Goal: Task Accomplishment & Management: Complete application form

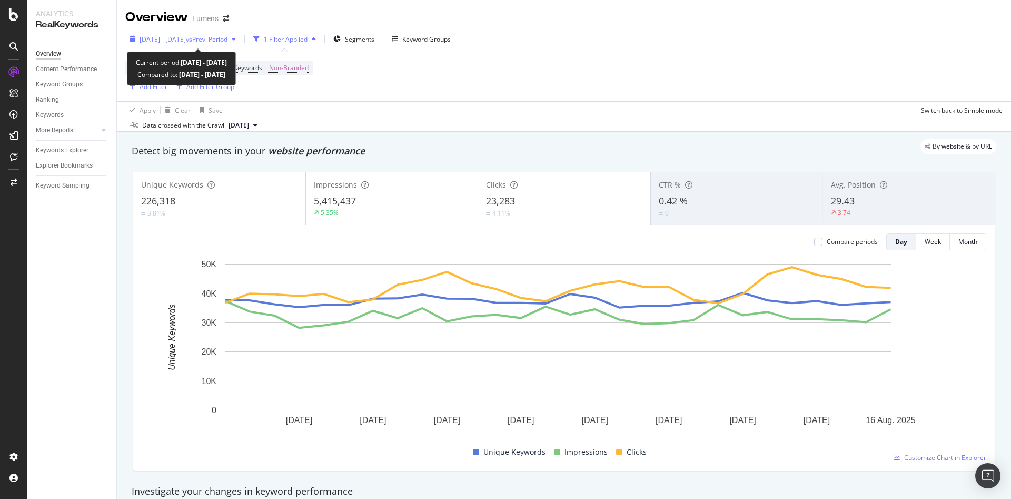
click at [186, 38] on span "2025 Jul. 20th - Aug. 16th" at bounding box center [163, 39] width 46 height 9
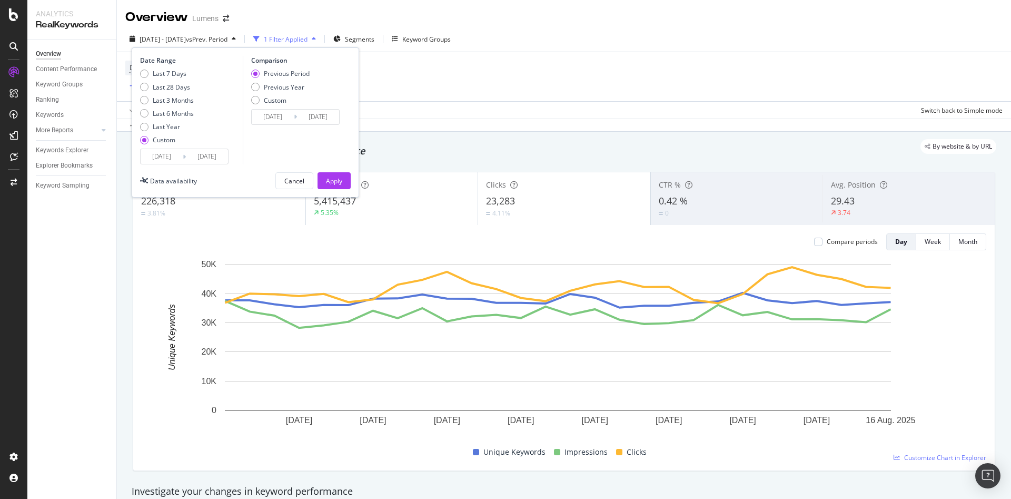
click at [166, 81] on div "Last 7 Days Last 28 Days Last 3 Months Last 6 Months Last Year Custom" at bounding box center [167, 108] width 54 height 79
click at [163, 79] on div "Last 7 Days Last 28 Days Last 3 Months Last 6 Months Last Year Custom" at bounding box center [167, 108] width 54 height 79
click at [157, 77] on div "Last 7 Days" at bounding box center [170, 73] width 34 height 9
type input "2025/08/16"
type input "2025/08/22"
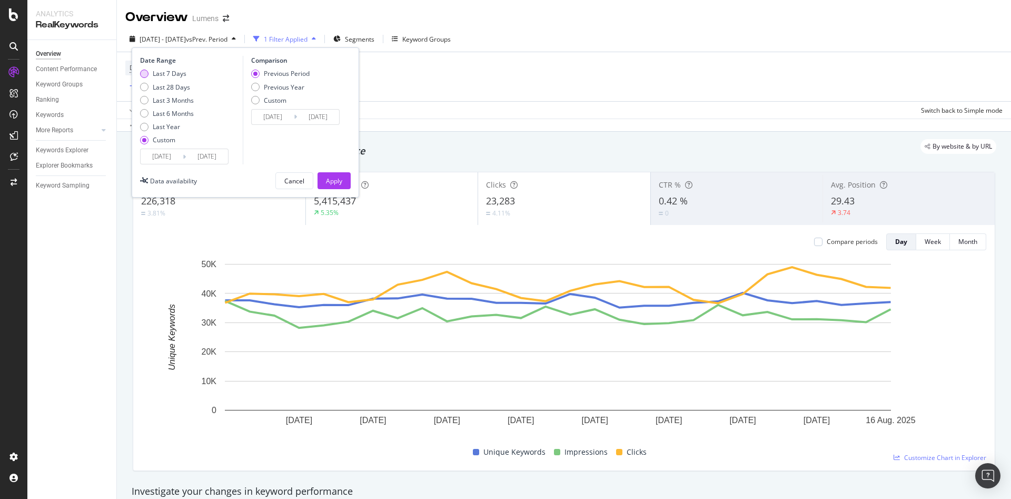
type input "2025/08/09"
type input "2025/08/15"
click at [337, 175] on div "Apply" at bounding box center [334, 181] width 16 height 16
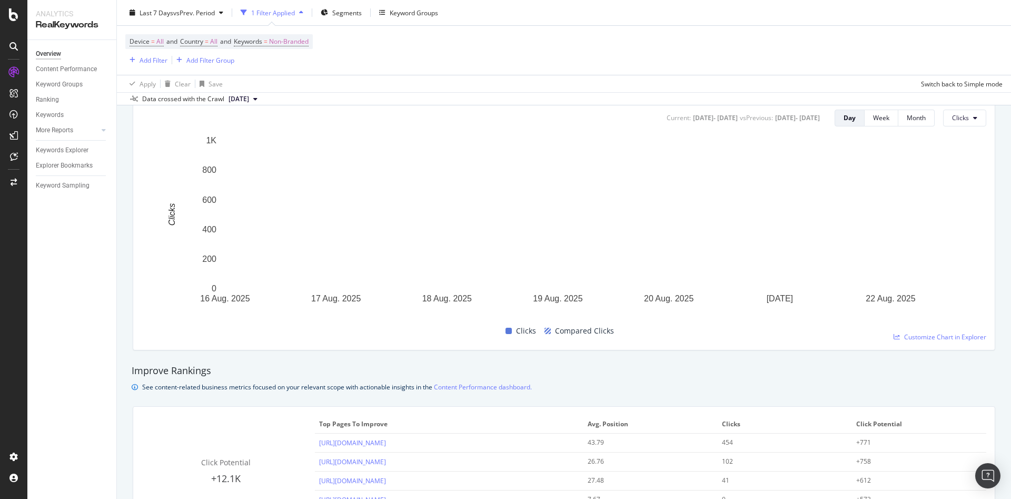
scroll to position [517, 0]
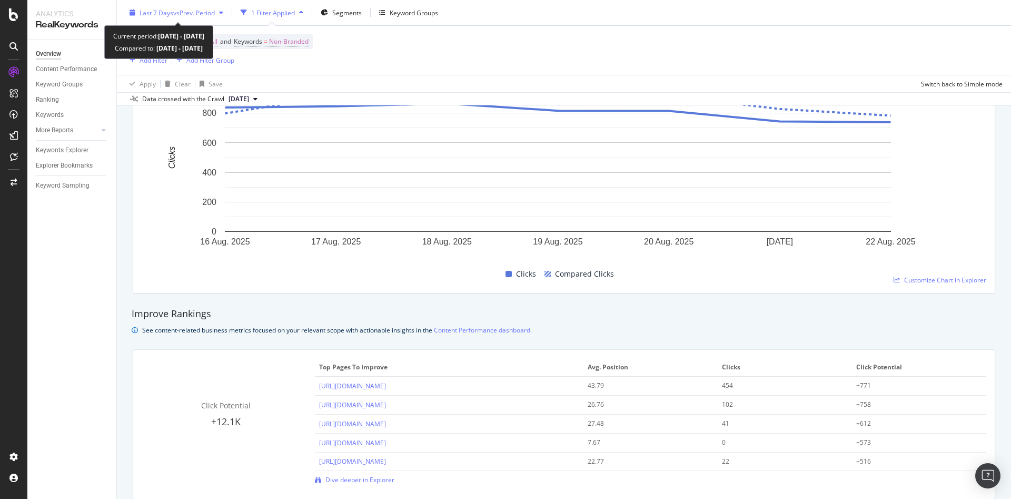
click at [186, 14] on span "vs Prev. Period" at bounding box center [194, 12] width 42 height 9
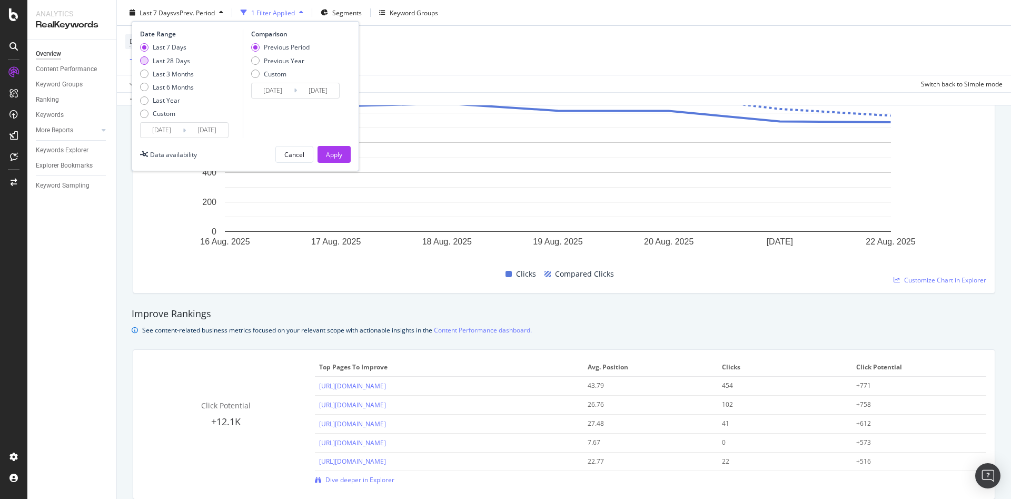
click at [149, 59] on div "Last 28 Days" at bounding box center [167, 60] width 54 height 9
type input "2025/07/26"
type input "2025/06/28"
type input "2025/07/25"
click at [336, 154] on div "Apply" at bounding box center [334, 154] width 16 height 9
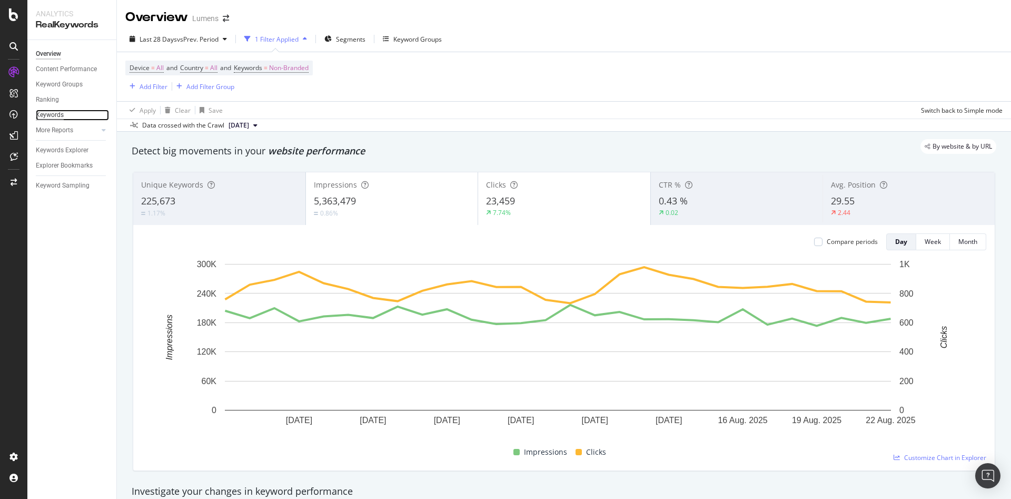
click at [52, 114] on div "Keywords" at bounding box center [50, 114] width 28 height 11
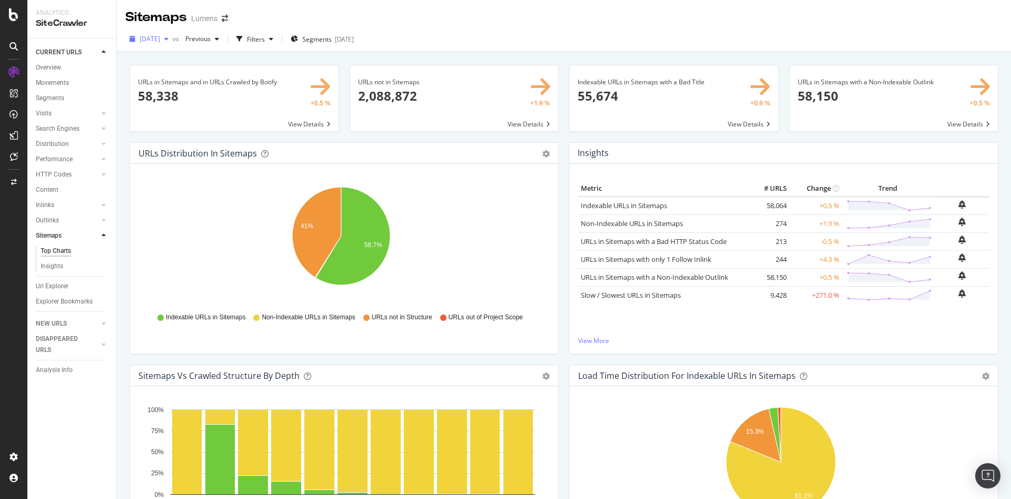
click at [167, 33] on div "[DATE]" at bounding box center [148, 39] width 47 height 16
click at [164, 77] on div "[DATE]" at bounding box center [169, 76] width 56 height 9
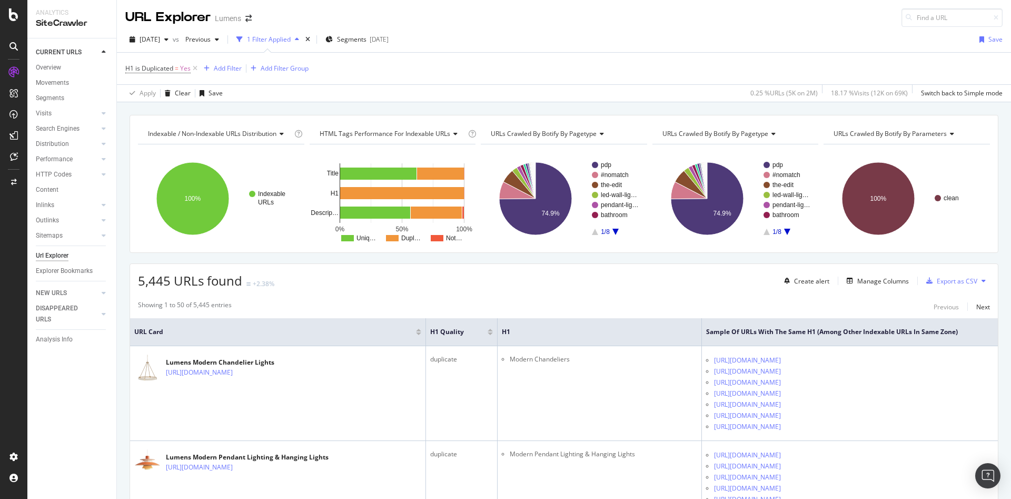
click at [17, 26] on div at bounding box center [13, 249] width 27 height 499
click at [16, 19] on icon at bounding box center [13, 14] width 9 height 13
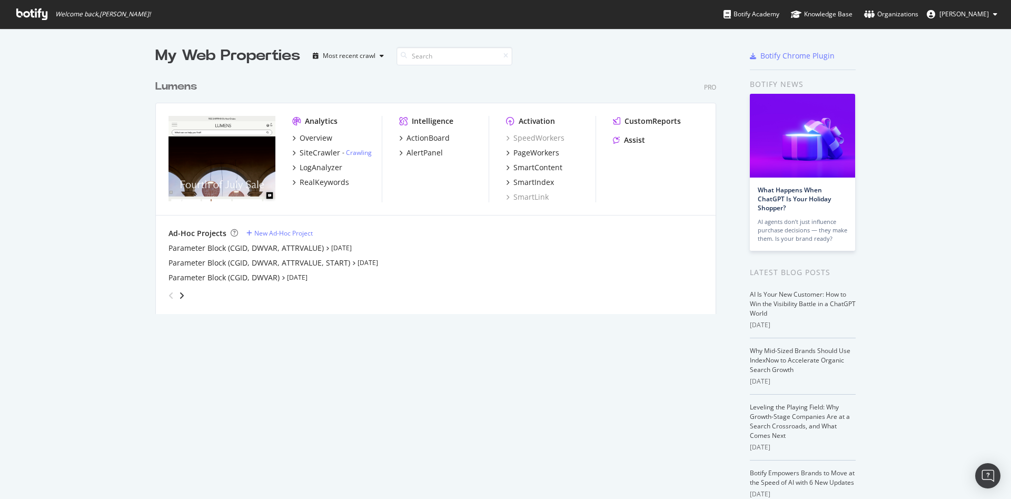
scroll to position [235, 557]
click at [304, 151] on div "SiteCrawler" at bounding box center [320, 152] width 41 height 11
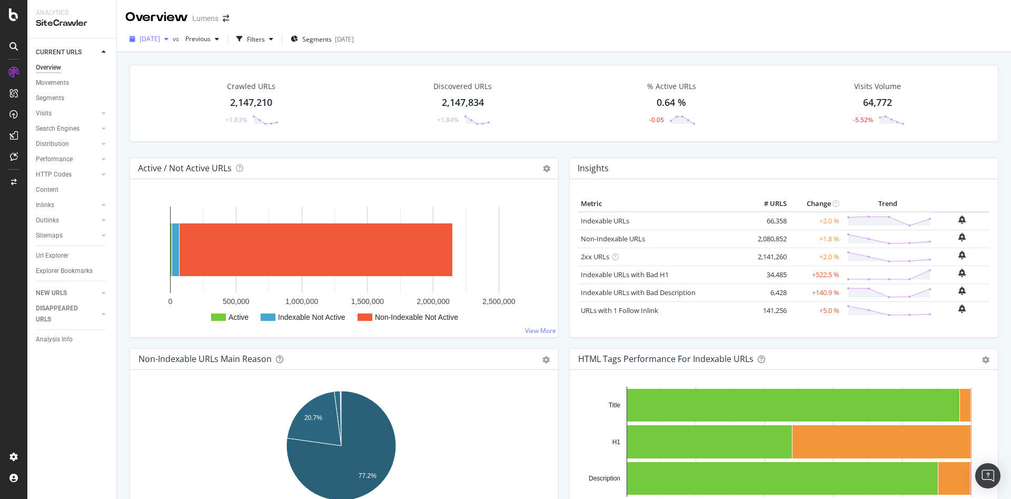
click at [160, 41] on span "[DATE]" at bounding box center [150, 38] width 21 height 9
click at [399, 13] on div "Overview Lumens" at bounding box center [564, 13] width 894 height 26
click at [14, 135] on icon at bounding box center [13, 135] width 8 height 8
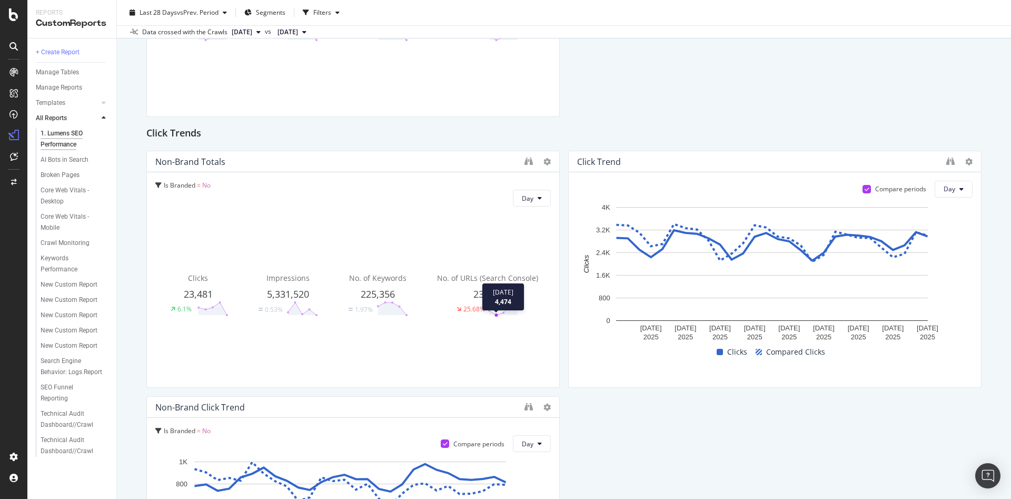
scroll to position [223, 0]
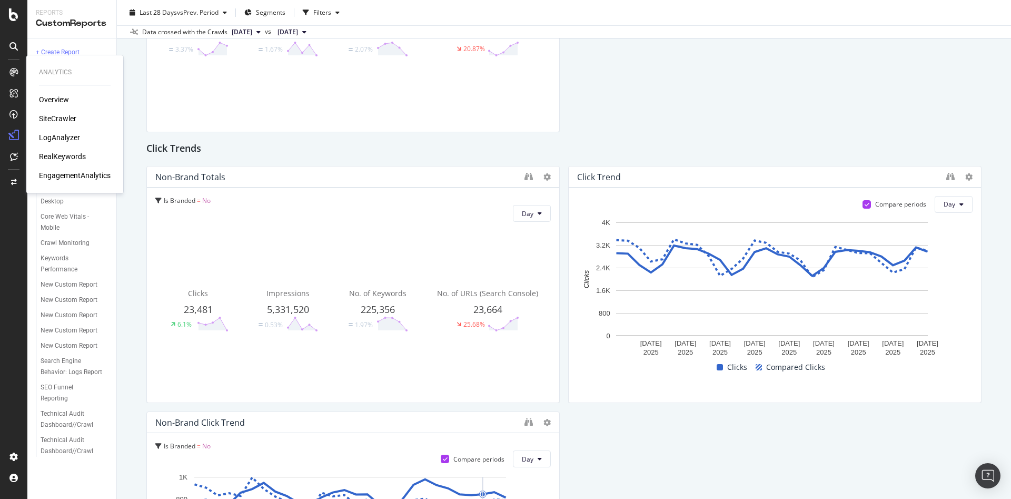
click at [57, 117] on div "SiteCrawler" at bounding box center [57, 118] width 37 height 11
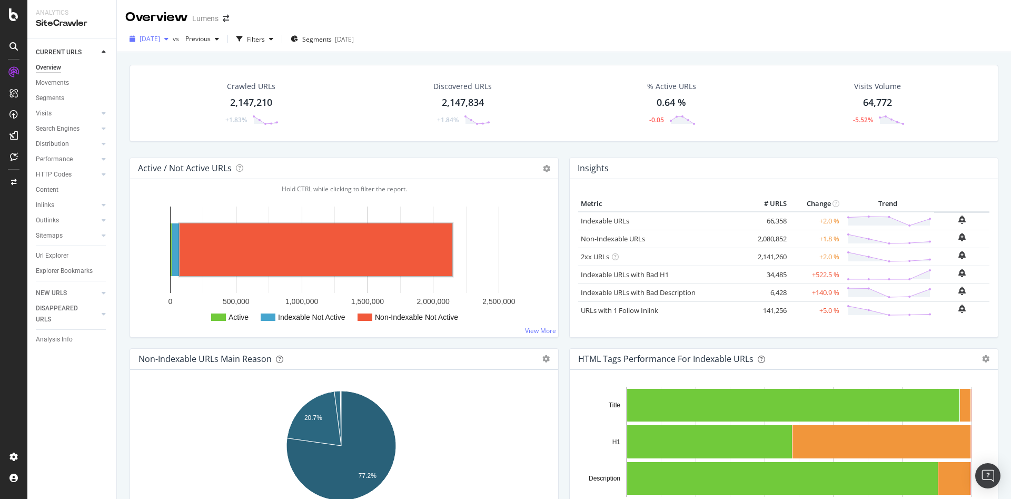
click at [160, 36] on span "2025 Aug. 3rd" at bounding box center [150, 38] width 21 height 9
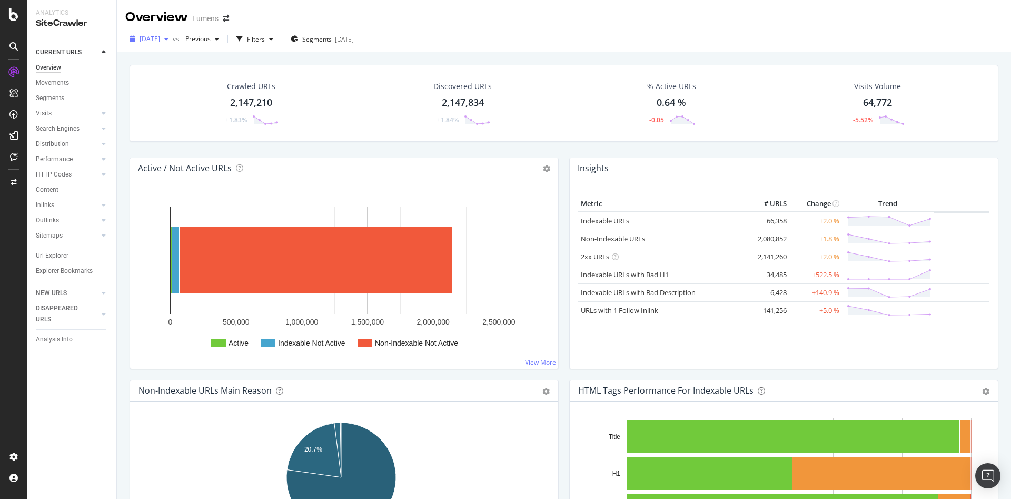
click at [152, 43] on div "[DATE]" at bounding box center [148, 39] width 47 height 16
click at [154, 77] on div "[DATE]" at bounding box center [169, 76] width 56 height 9
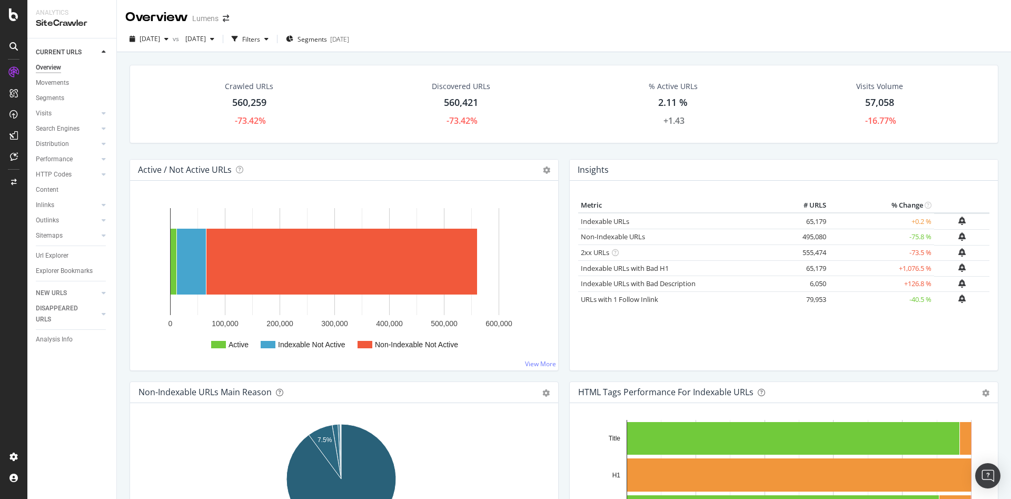
click at [131, 233] on div "Active Indexable Not Active Non-Indexable Not Active 0 100,000 200,000 300,000 …" at bounding box center [344, 276] width 428 height 190
click at [12, 8] on icon at bounding box center [13, 14] width 9 height 13
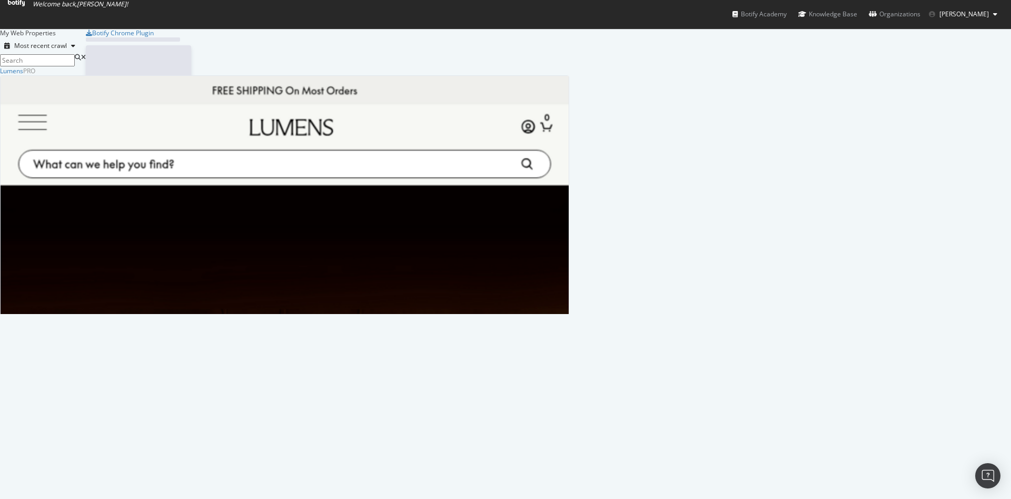
scroll to position [486, 987]
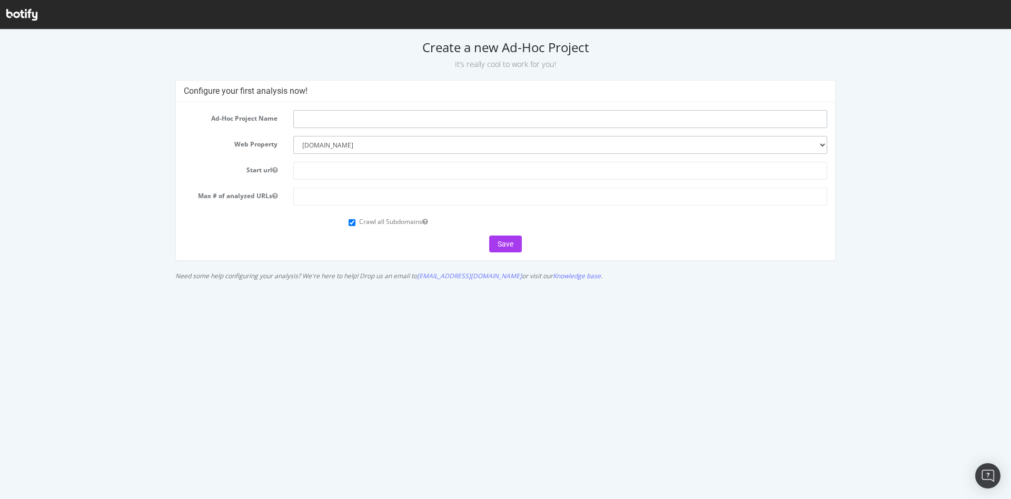
click at [365, 124] on input "text" at bounding box center [560, 119] width 534 height 18
type input "Sitemap review"
click at [342, 171] on input "text" at bounding box center [560, 171] width 534 height 18
type input "[DOMAIN_NAME]"
click at [335, 192] on input "number" at bounding box center [560, 196] width 534 height 18
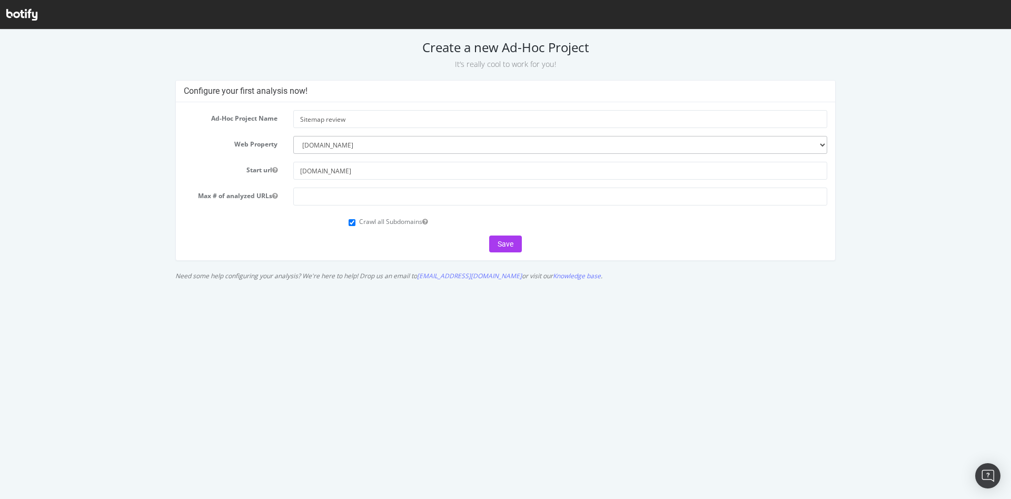
click at [374, 224] on label "Crawl all Subdomains" at bounding box center [393, 221] width 68 height 9
click at [355, 224] on input "Crawl all Subdomains" at bounding box center [351, 222] width 7 height 7
click at [373, 224] on label "Crawl all Subdomains" at bounding box center [393, 221] width 68 height 9
click at [355, 224] on input "Crawl all Subdomains" at bounding box center [351, 222] width 7 height 7
checkbox input "true"
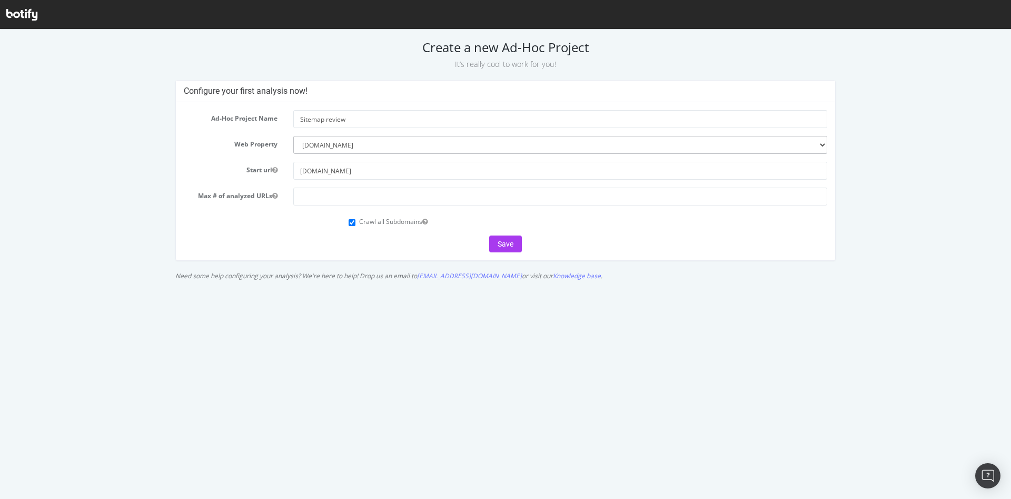
click at [326, 208] on form "Ad-Hoc Project Name Sitemap review Web Property --------- [DOMAIN_NAME] Start u…" at bounding box center [506, 181] width 644 height 142
click at [326, 206] on form "Ad-Hoc Project Name Sitemap review Web Property --------- [DOMAIN_NAME] Start u…" at bounding box center [506, 181] width 644 height 142
click at [325, 203] on input "number" at bounding box center [560, 196] width 534 height 18
type input "0"
click at [733, 43] on h2 "Create a new Ad-Hoc Project It’s really cool to work for you!" at bounding box center [505, 54] width 996 height 29
